Goal: Task Accomplishment & Management: Manage account settings

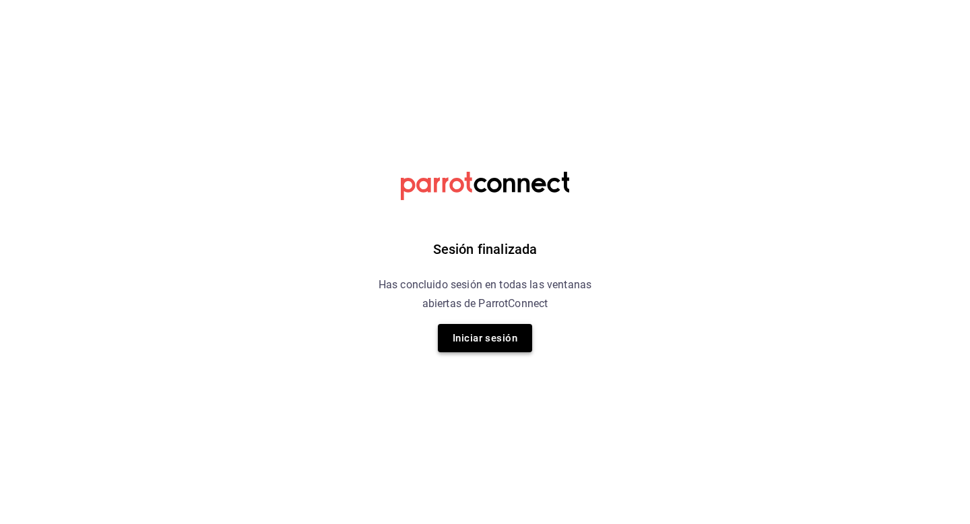
click at [470, 327] on button "Iniciar sesión" at bounding box center [485, 338] width 94 height 28
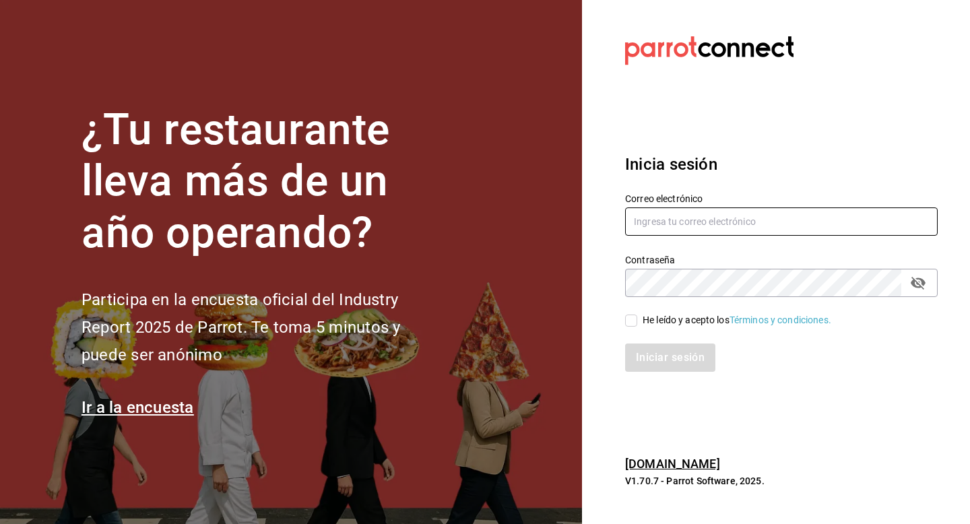
click at [663, 226] on input "text" at bounding box center [781, 222] width 313 height 28
type input "luisart2107@gmail.com"
click at [622, 321] on div "He leído y acepto los Términos y condiciones." at bounding box center [773, 312] width 329 height 31
click at [633, 317] on input "He leído y acepto los Términos y condiciones." at bounding box center [631, 321] width 12 height 12
checkbox input "true"
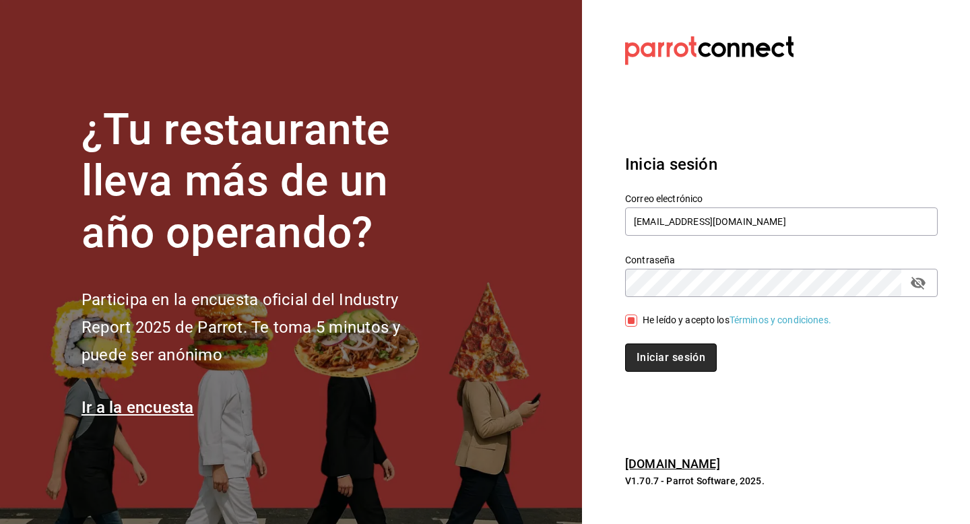
click at [645, 345] on button "Iniciar sesión" at bounding box center [671, 358] width 92 height 28
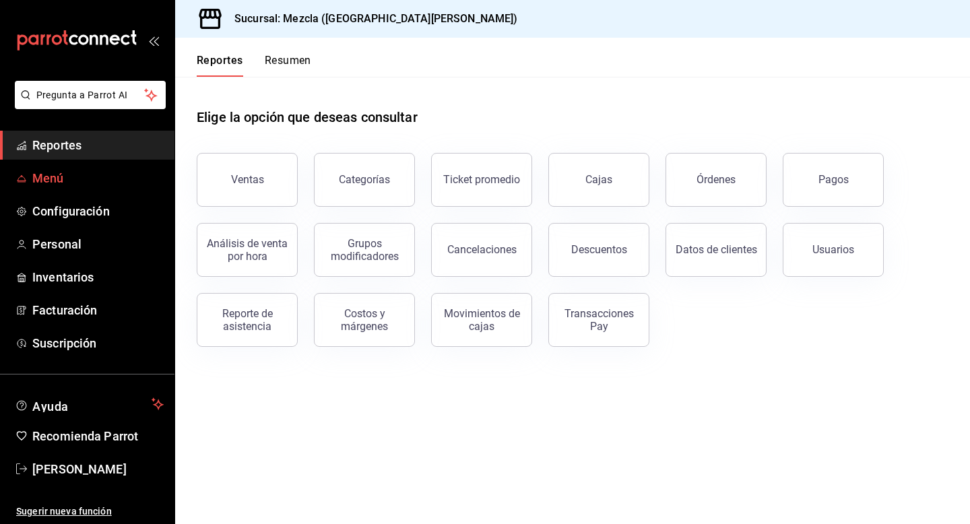
click at [123, 185] on span "Menú" at bounding box center [97, 178] width 131 height 18
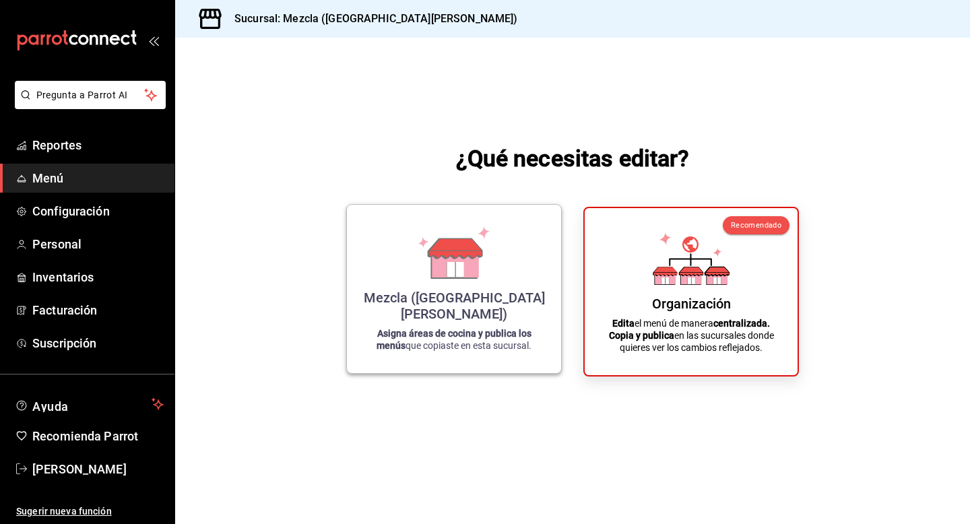
click at [515, 290] on div "Mezcla ([GEOGRAPHIC_DATA][PERSON_NAME]) Asigna áreas de cocina y publica los me…" at bounding box center [454, 289] width 182 height 147
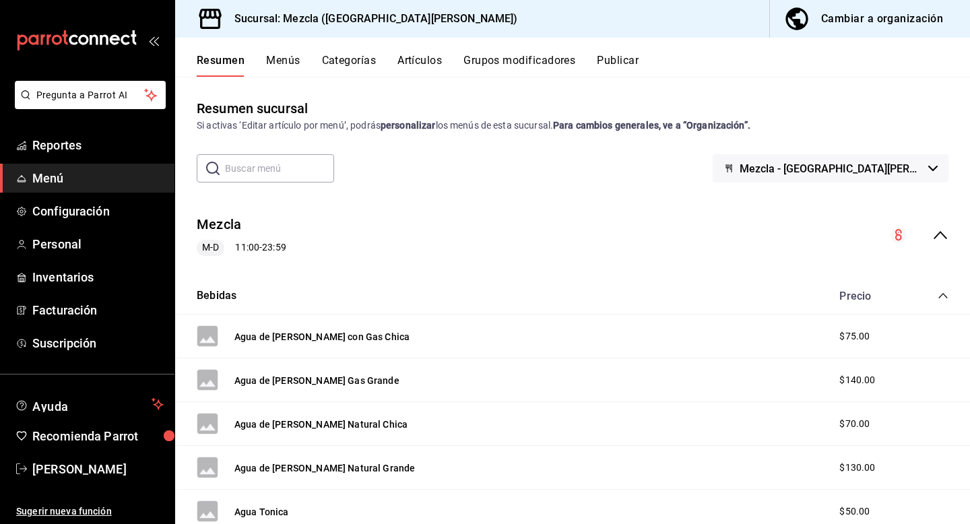
click at [404, 55] on button "Artículos" at bounding box center [419, 65] width 44 height 23
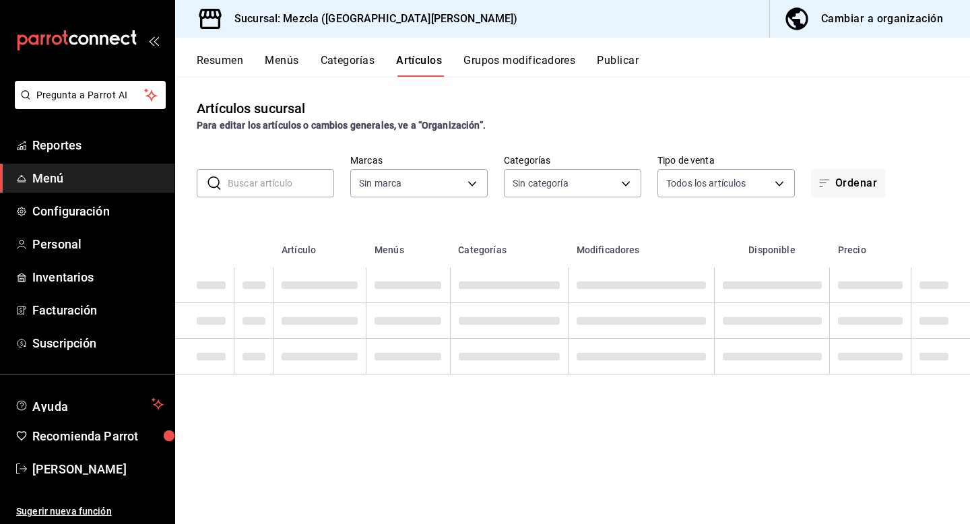
type input "fab4ebb5-c19e-47f6-819d-94a0d1a0aac3"
type input "d2a27ef5-2cf3-4db5-8f33-6cfb984c57dd,620a182b-1ea5-4c9f-a505-45ef3abfb3fc,642cc…"
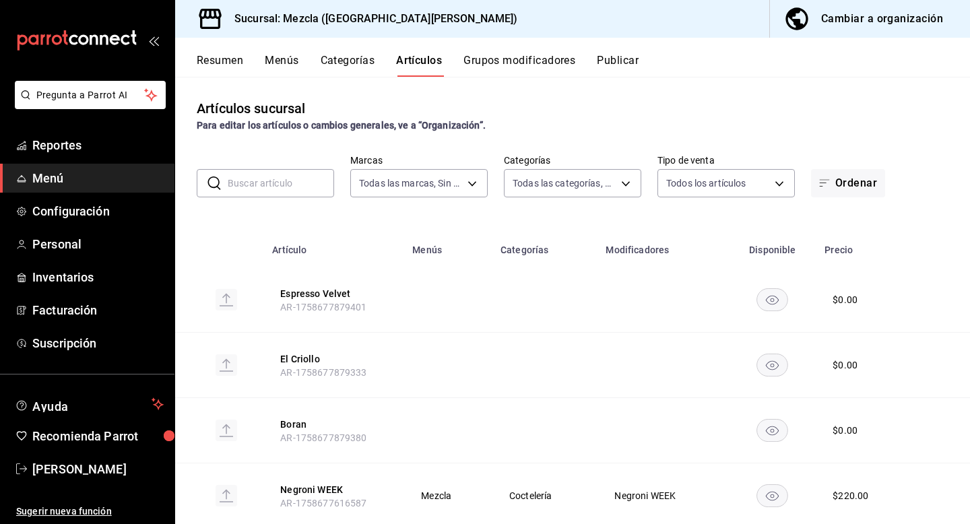
click at [909, 32] on button "Cambiar a organización" at bounding box center [864, 19] width 189 height 38
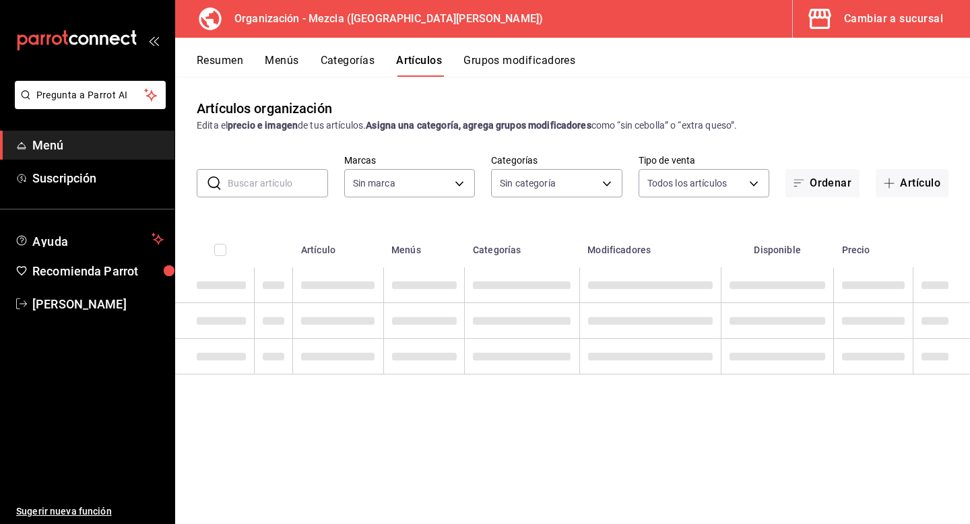
type input "9d13bccb-eec6-40ac-b757-16c91c8dc13a,9238e155-f3e4-4878-b388-10bce27fdd89,8d366…"
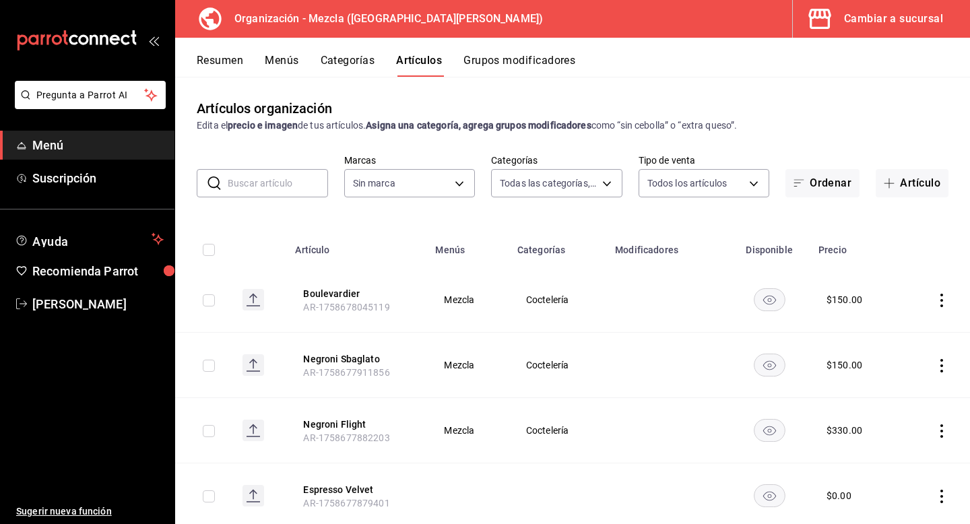
click at [517, 69] on button "Grupos modificadores" at bounding box center [520, 65] width 112 height 23
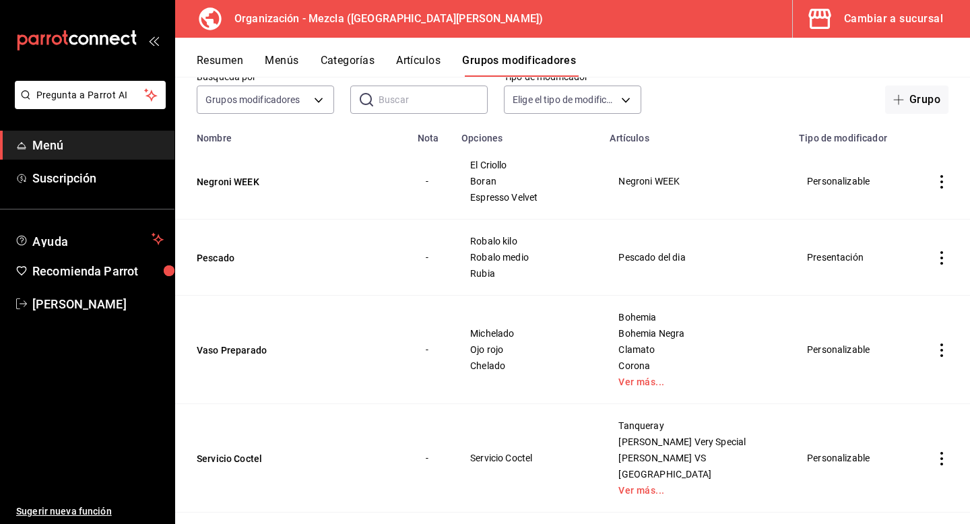
scroll to position [86, 0]
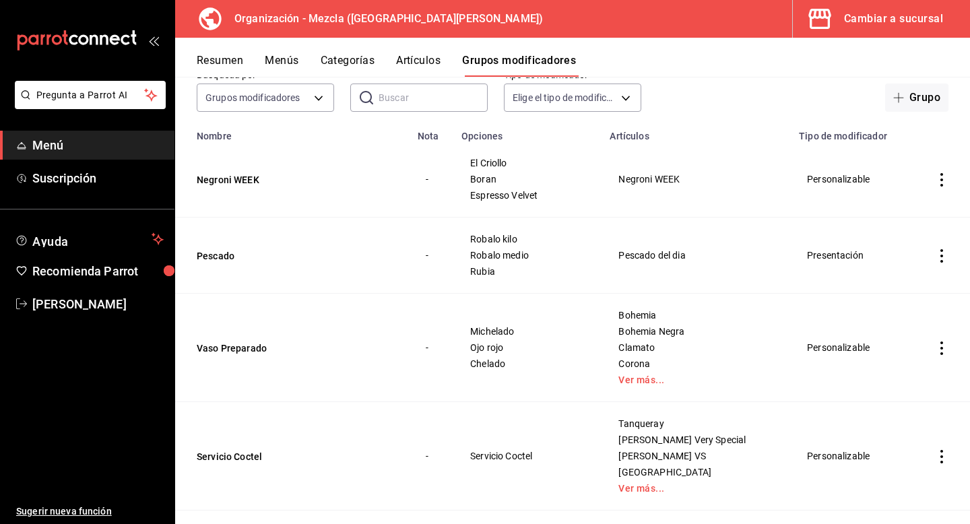
click at [267, 171] on td "Negroni WEEK" at bounding box center [292, 179] width 234 height 76
click at [250, 174] on button "Negroni WEEK" at bounding box center [278, 179] width 162 height 13
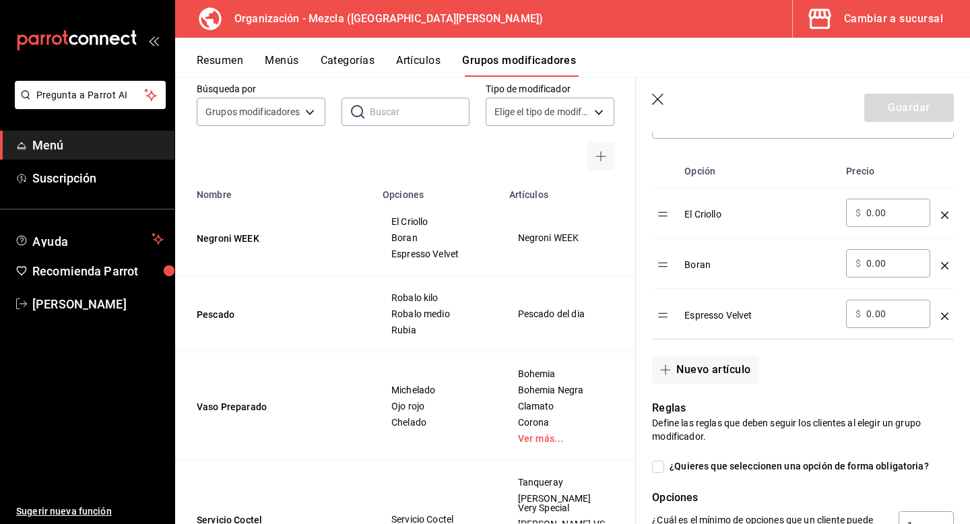
scroll to position [422, 0]
click at [701, 372] on button "Nuevo artículo" at bounding box center [705, 369] width 106 height 28
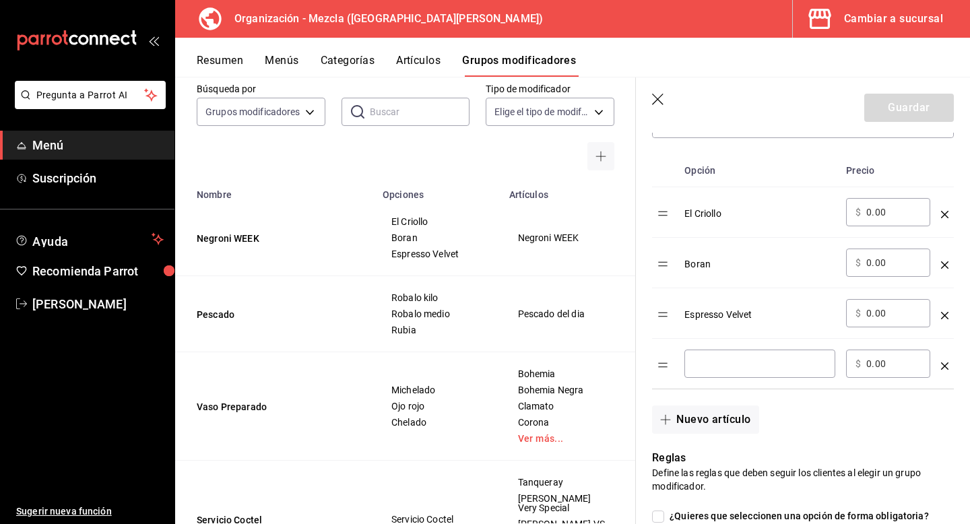
click at [773, 352] on div "​" at bounding box center [760, 364] width 151 height 28
type input "Trattoria"
click at [913, 117] on button "Guardar" at bounding box center [909, 108] width 90 height 28
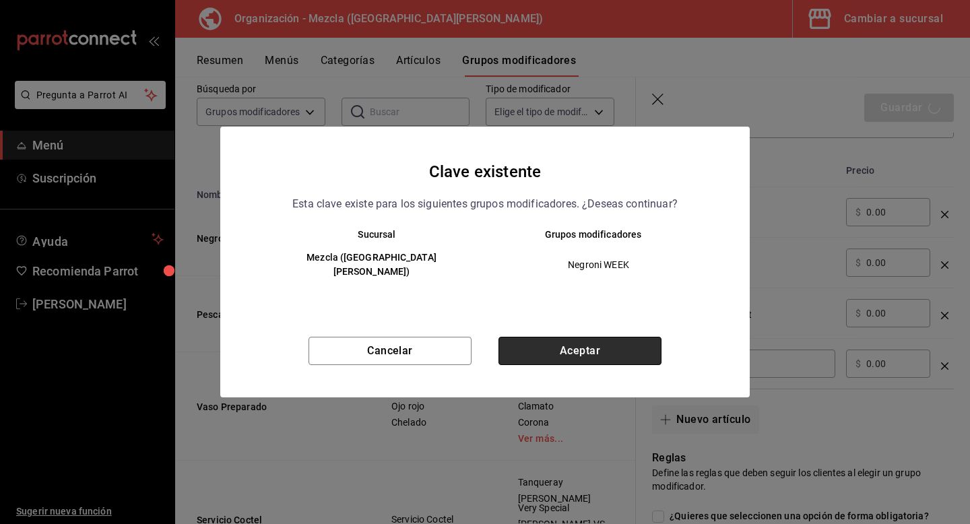
click at [639, 344] on button "Aceptar" at bounding box center [580, 351] width 163 height 28
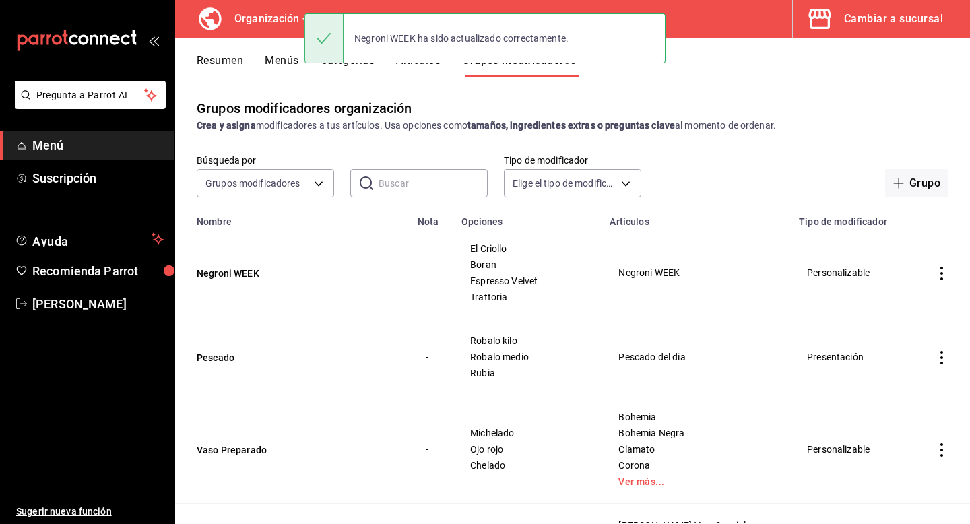
click at [606, 286] on td "Negroni WEEK" at bounding box center [696, 273] width 189 height 92
click at [247, 268] on button "Negroni WEEK" at bounding box center [278, 273] width 162 height 13
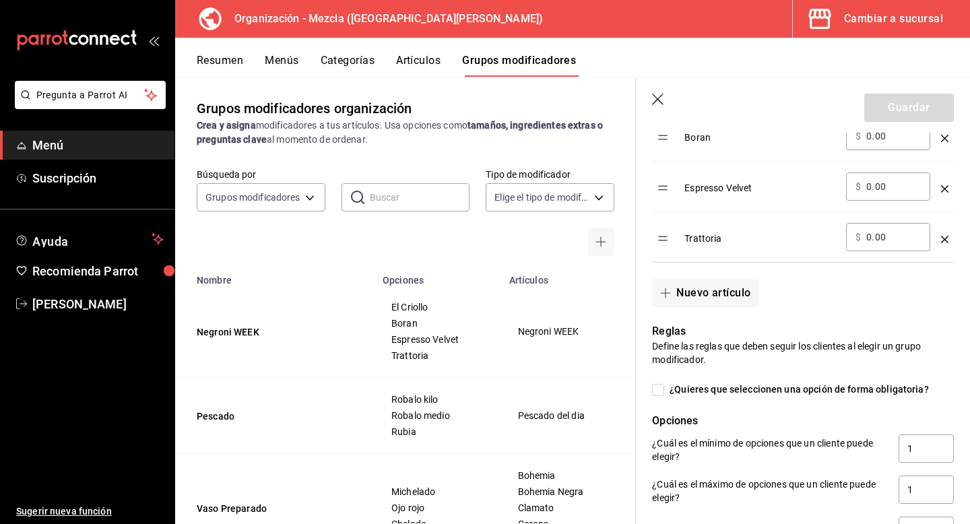
scroll to position [554, 0]
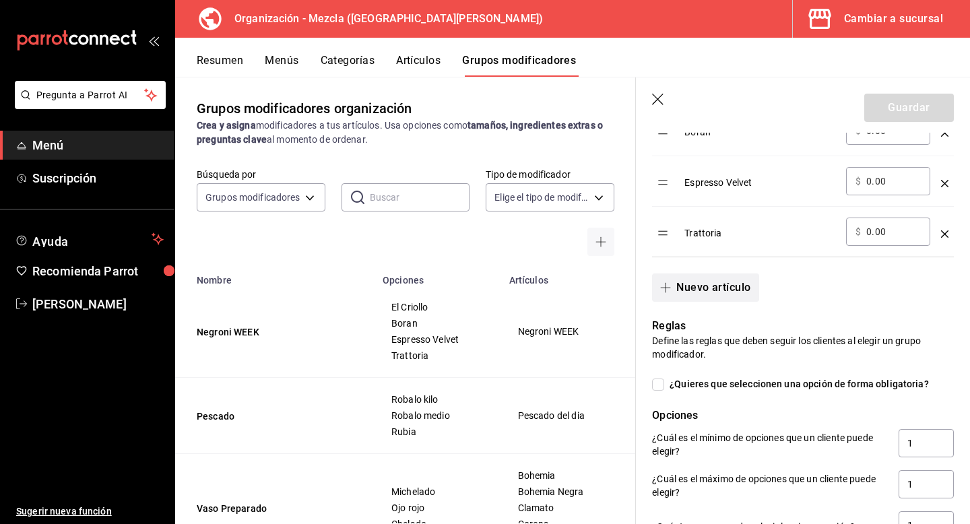
click at [694, 300] on button "Nuevo artículo" at bounding box center [705, 288] width 106 height 28
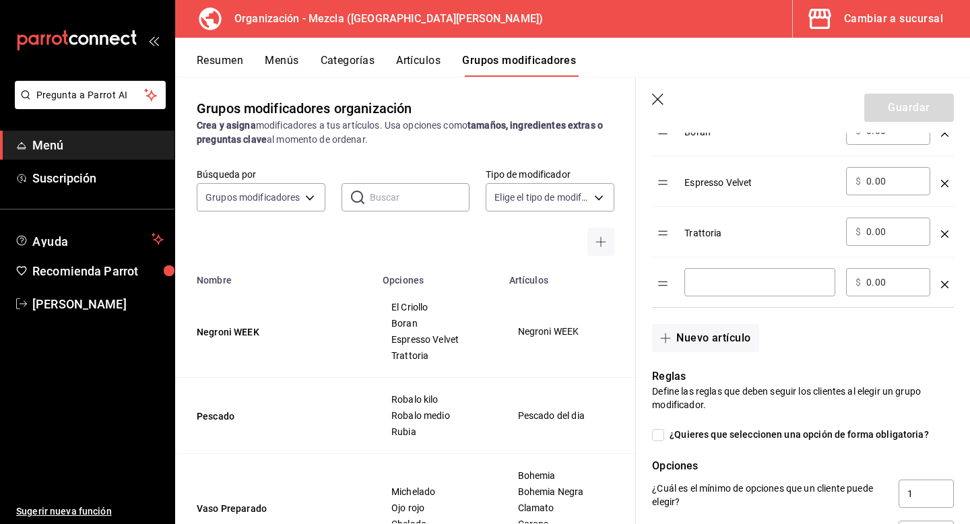
click at [732, 294] on div "​" at bounding box center [760, 282] width 151 height 28
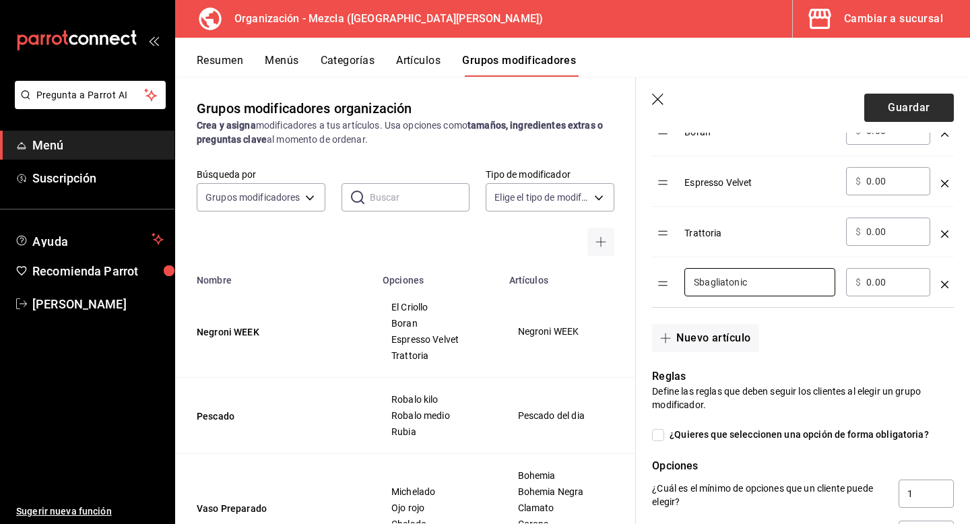
type input "Sbagliatonic"
click at [876, 106] on button "Guardar" at bounding box center [909, 108] width 90 height 28
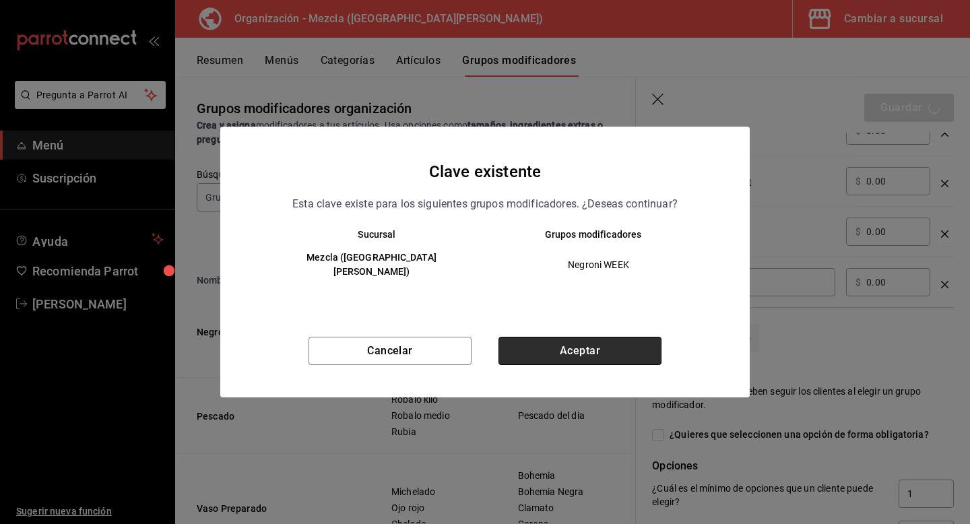
click at [556, 342] on button "Aceptar" at bounding box center [580, 351] width 163 height 28
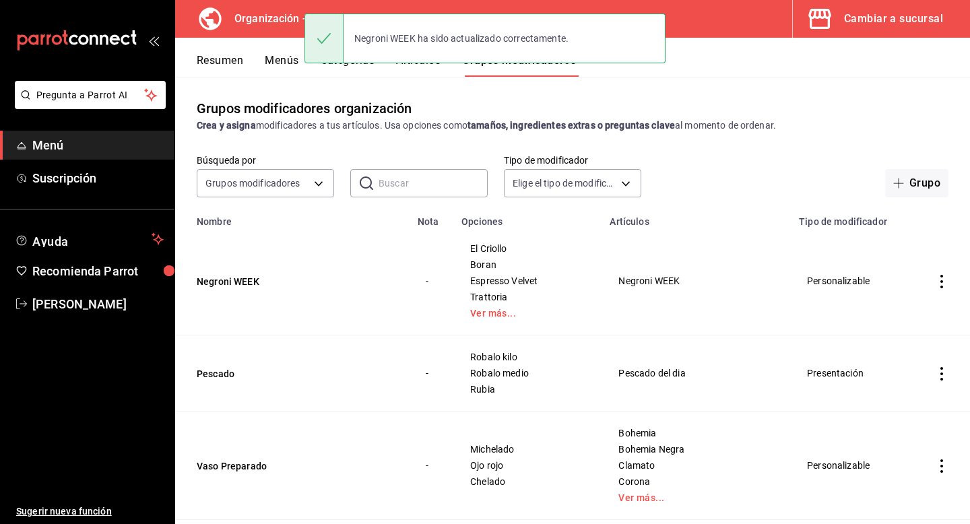
click at [279, 64] on button "Menús" at bounding box center [282, 65] width 34 height 23
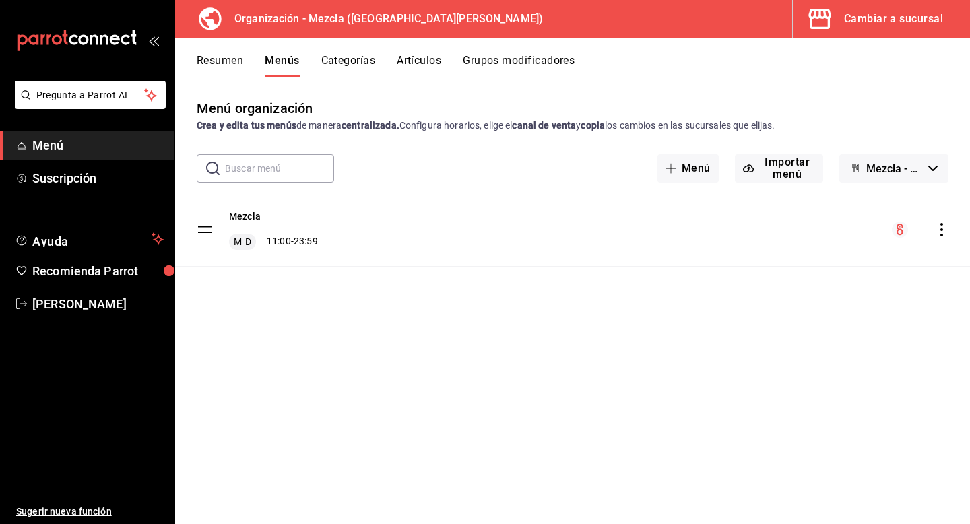
click at [940, 232] on icon "actions" at bounding box center [941, 229] width 13 height 13
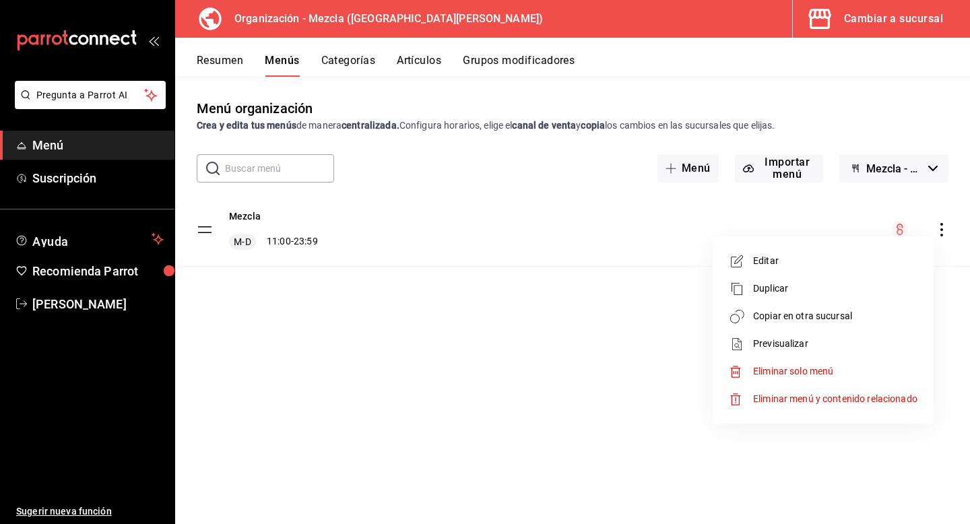
click at [839, 322] on span "Copiar en otra sucursal" at bounding box center [835, 316] width 164 height 14
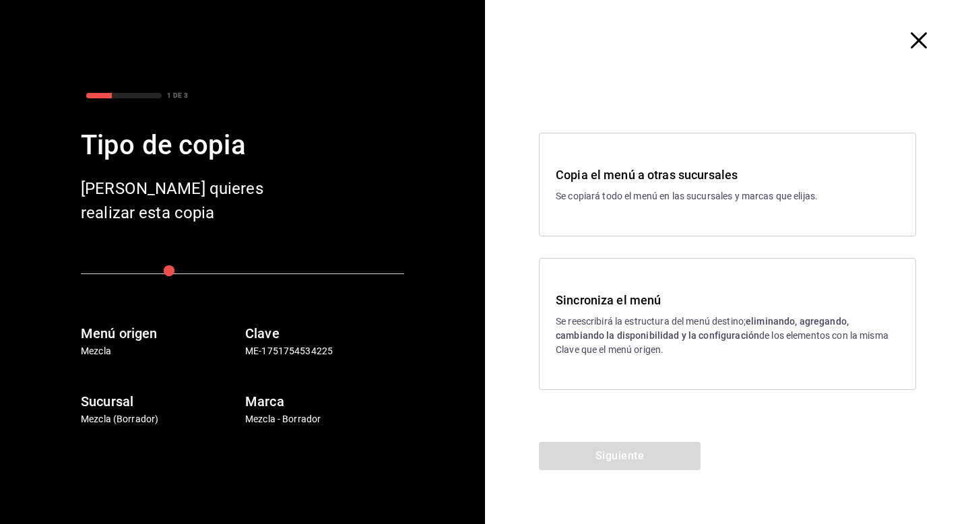
click at [695, 297] on h3 "Sincroniza el menú" at bounding box center [728, 300] width 344 height 18
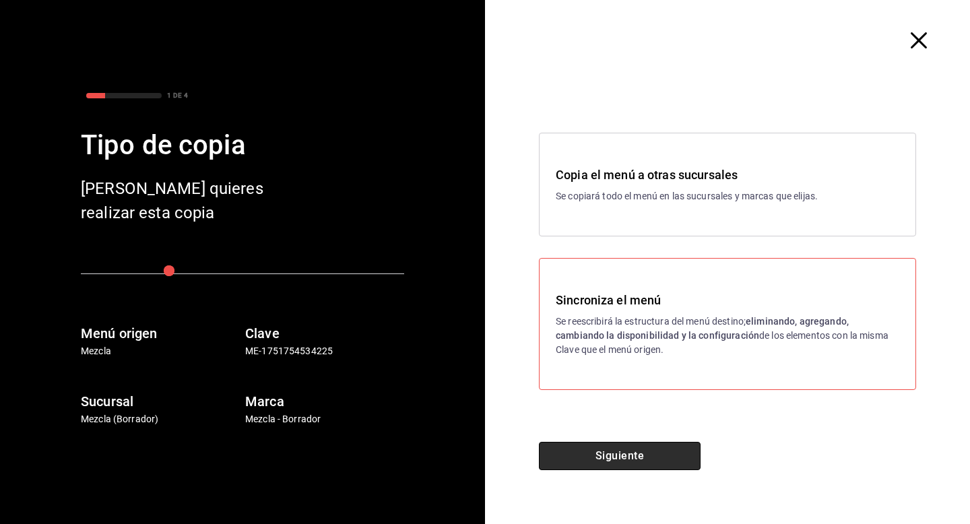
click at [621, 461] on button "Siguiente" at bounding box center [620, 456] width 162 height 28
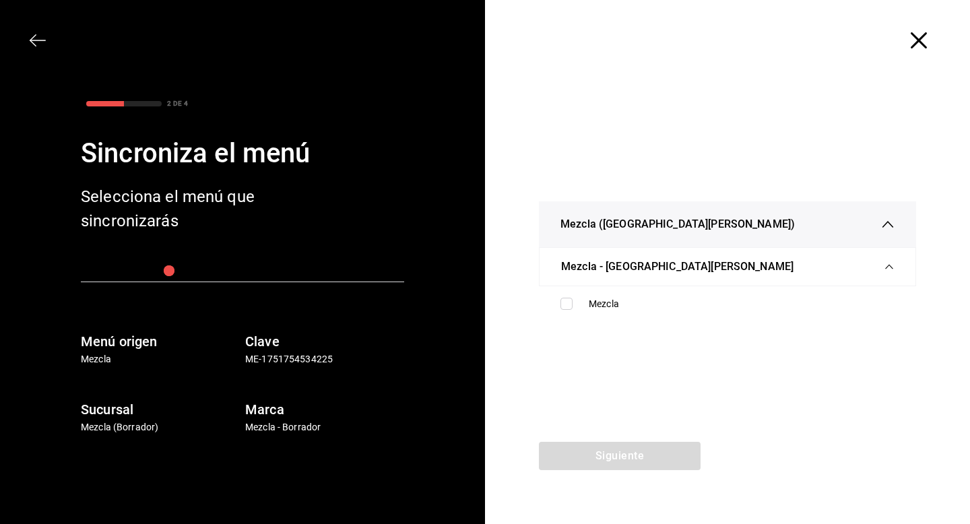
click at [639, 290] on ul "Mezcla" at bounding box center [727, 304] width 377 height 36
click at [633, 313] on div "Mezcla" at bounding box center [728, 304] width 356 height 25
checkbox input "true"
click at [617, 447] on button "Siguiente" at bounding box center [620, 456] width 162 height 28
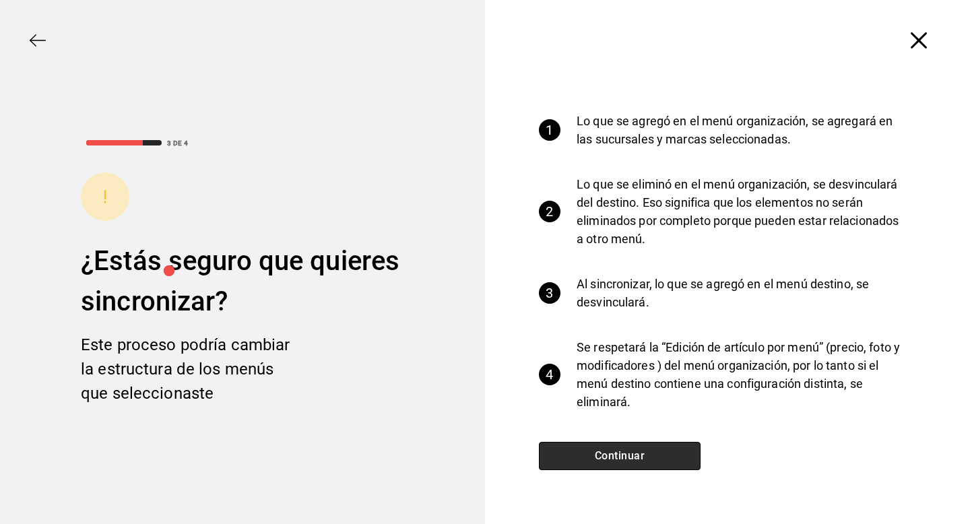
click at [677, 459] on button "Continuar" at bounding box center [620, 456] width 162 height 28
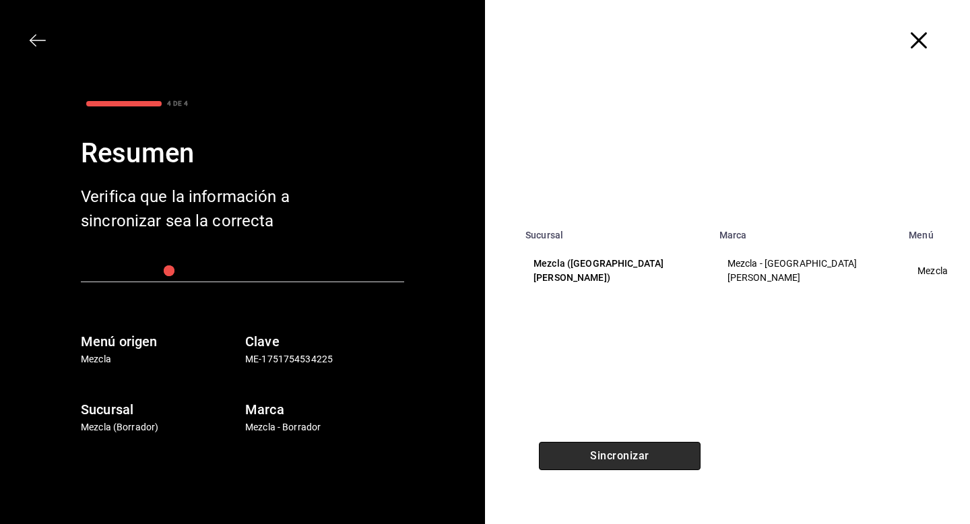
click at [677, 459] on button "Sincronizar" at bounding box center [620, 456] width 162 height 28
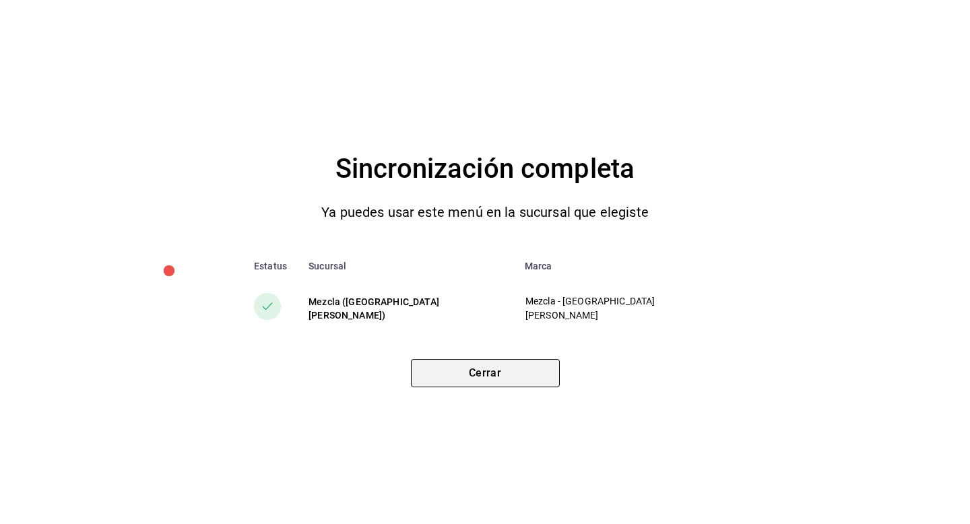
click at [524, 387] on button "Cerrar" at bounding box center [485, 373] width 149 height 28
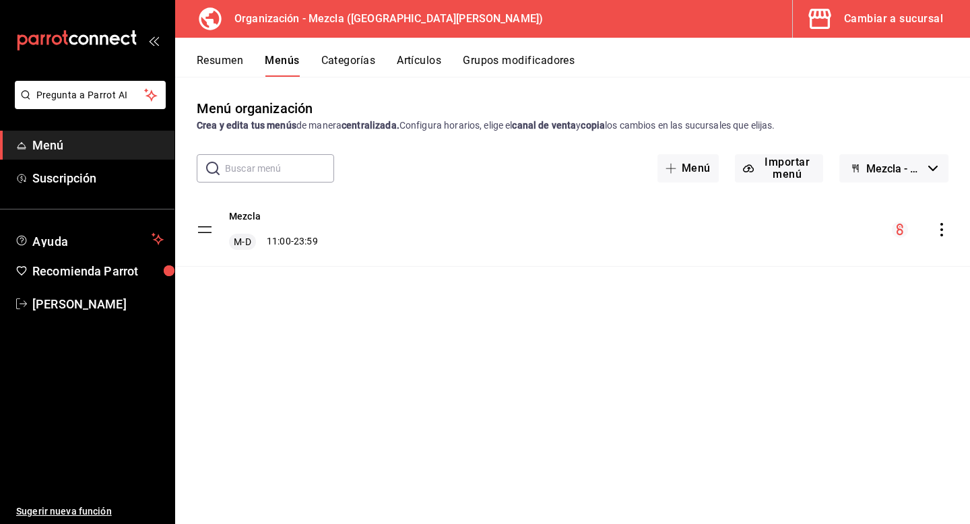
click at [895, 25] on div "Cambiar a sucursal" at bounding box center [893, 18] width 99 height 19
